Goal: Answer question/provide support

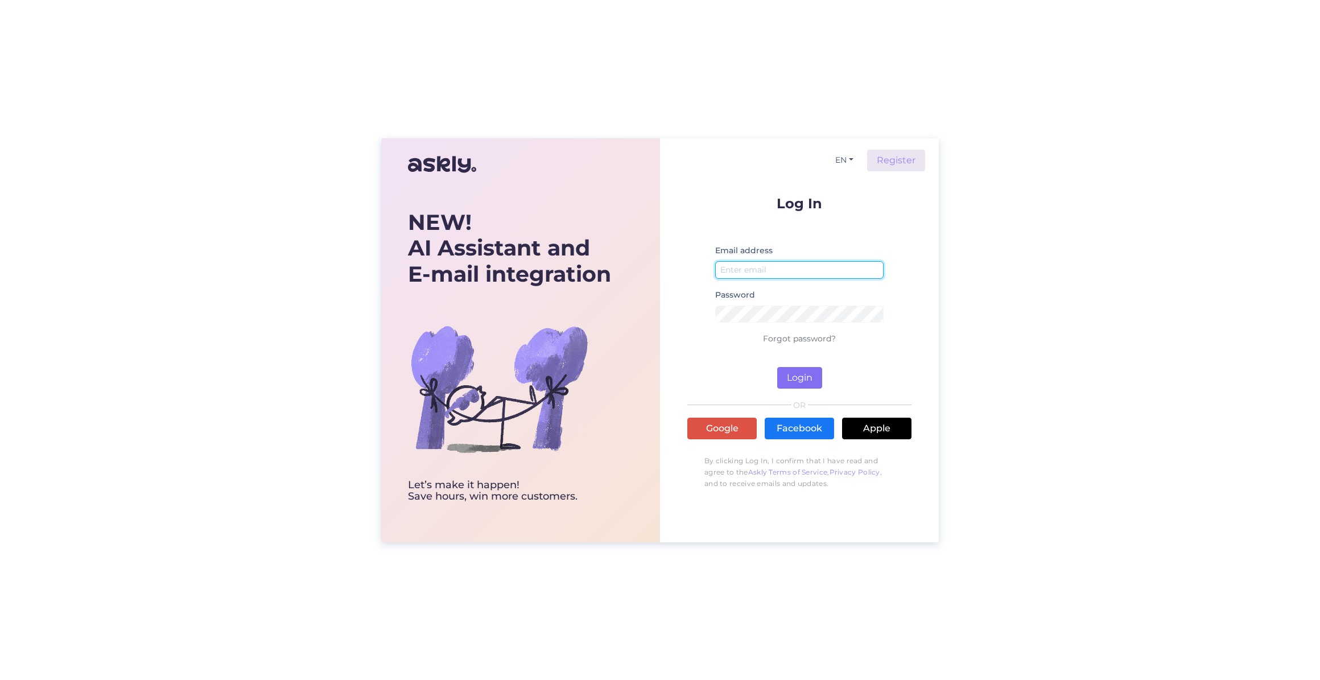
type input "[EMAIL_ADDRESS][DOMAIN_NAME]"
click at [805, 379] on button "Login" at bounding box center [799, 378] width 45 height 22
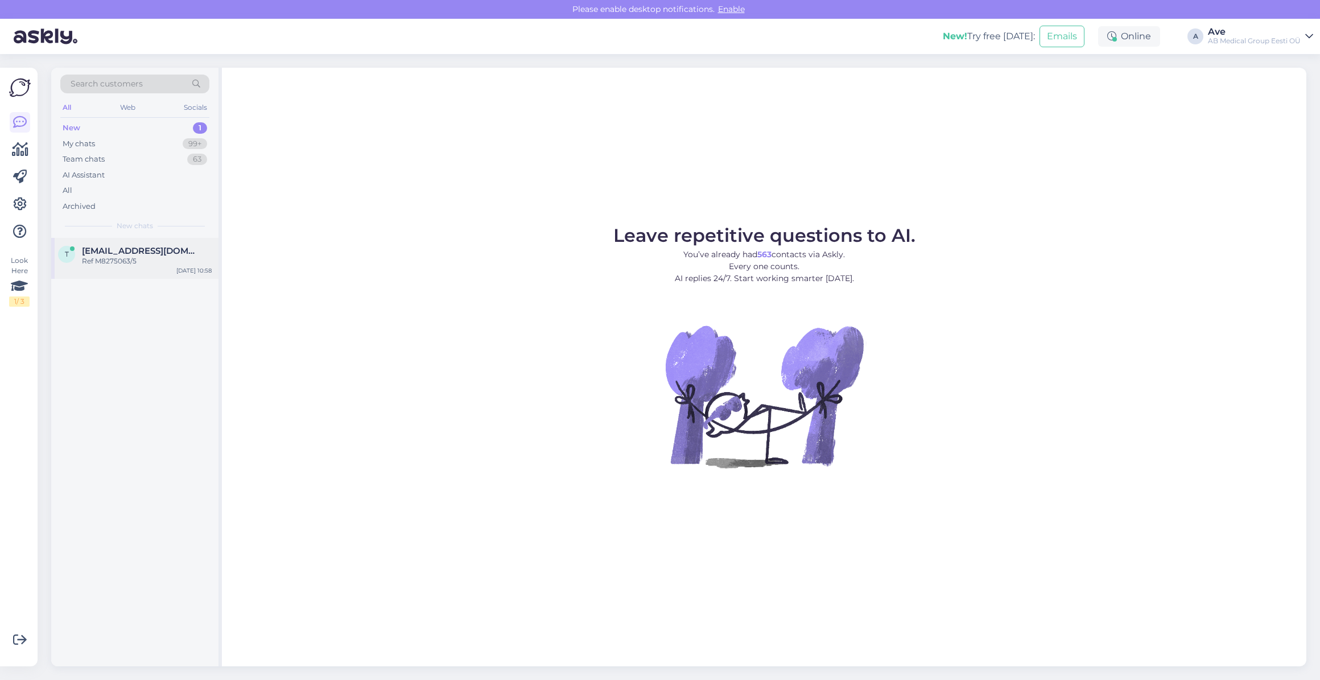
click at [107, 243] on div "t [EMAIL_ADDRESS][DOMAIN_NAME] Ref M8275063/5 [DATE] 10:58" at bounding box center [134, 258] width 167 height 41
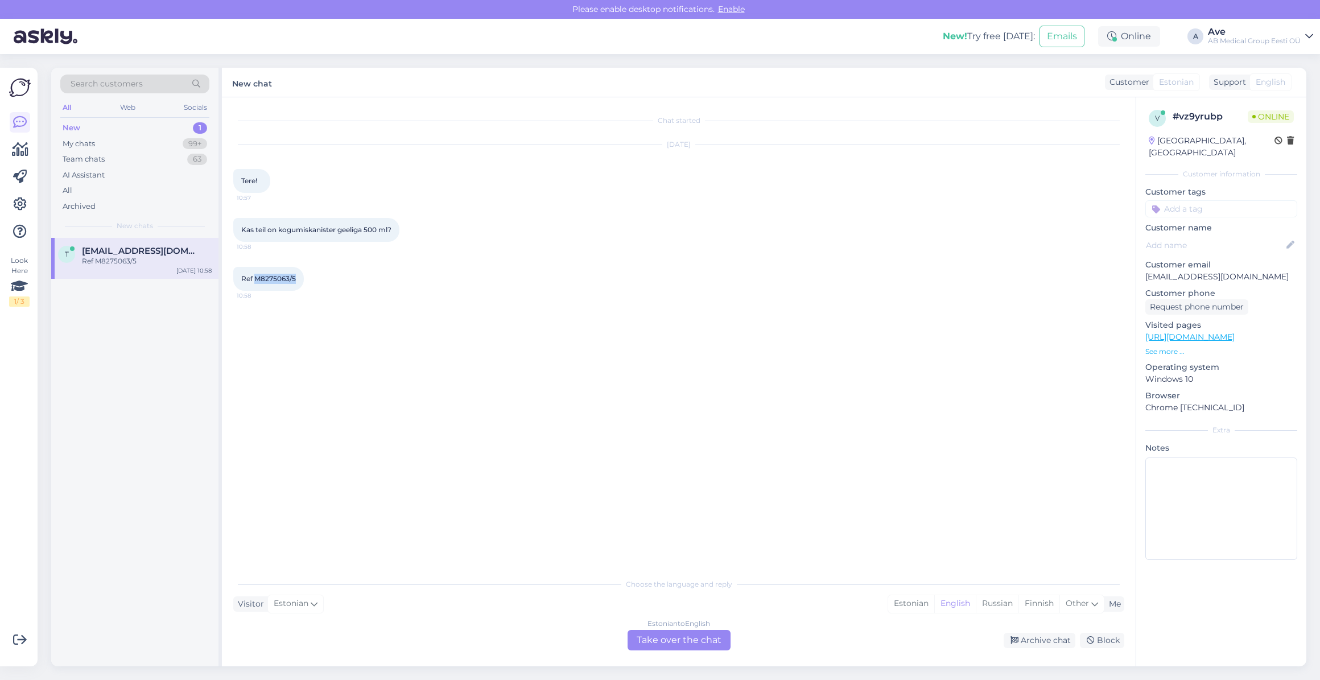
copy span "M8275063/5"
drag, startPoint x: 300, startPoint y: 276, endPoint x: 248, endPoint y: 317, distance: 66.5
click at [248, 317] on div "Chat started [DATE] Tere! 10:57 Kas teil on kogumiskanister geeliga 500 ml? 10:…" at bounding box center [683, 335] width 901 height 453
click at [908, 608] on div "Estonian" at bounding box center [911, 603] width 46 height 17
click at [688, 648] on div "Estonian to Estonian Take over the chat" at bounding box center [678, 640] width 103 height 20
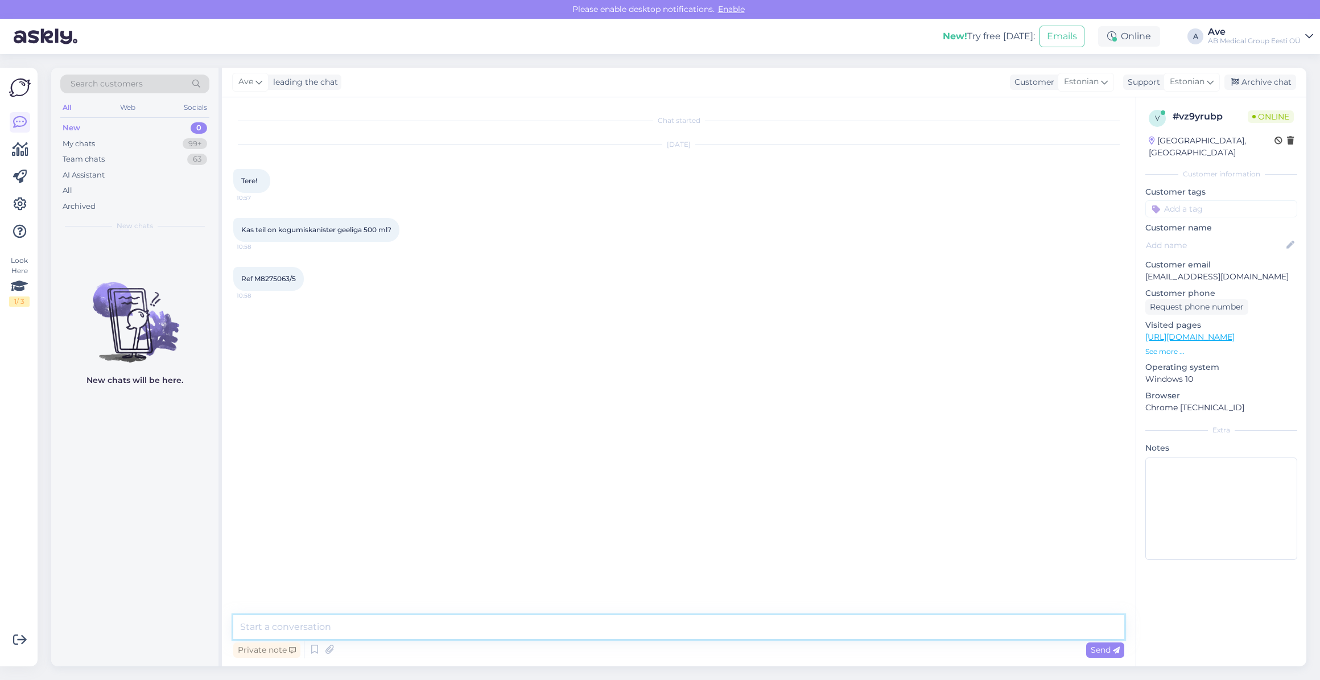
click at [336, 626] on textarea at bounding box center [678, 627] width 891 height 24
type textarea "Tere. On olemas."
